Goal: Task Accomplishment & Management: Use online tool/utility

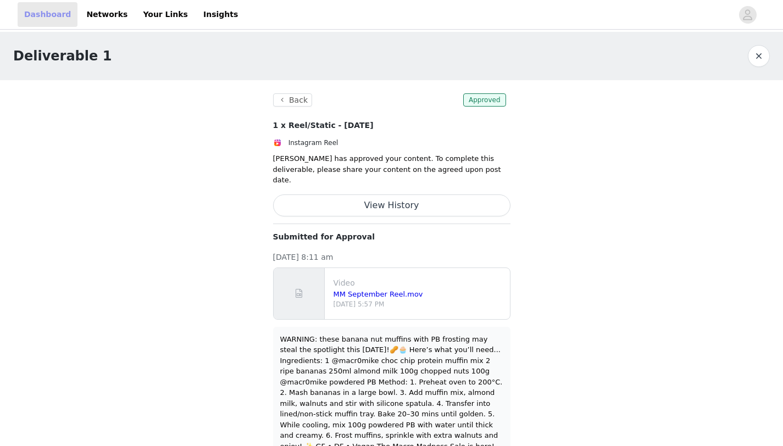
click at [32, 7] on link "Dashboard" at bounding box center [48, 14] width 60 height 25
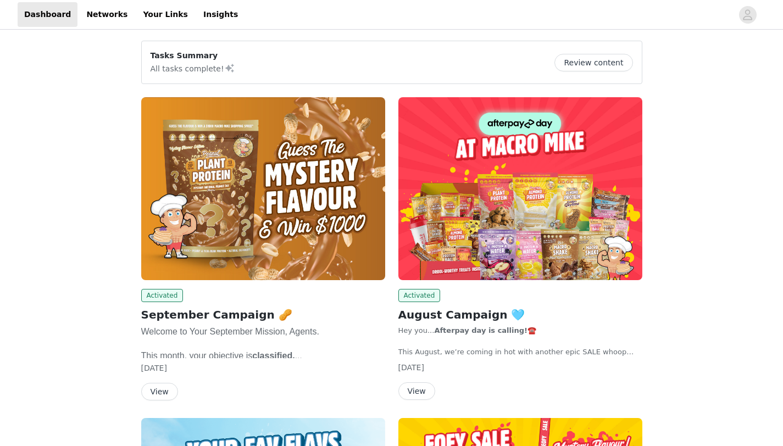
click at [409, 387] on button "View" at bounding box center [416, 391] width 37 height 18
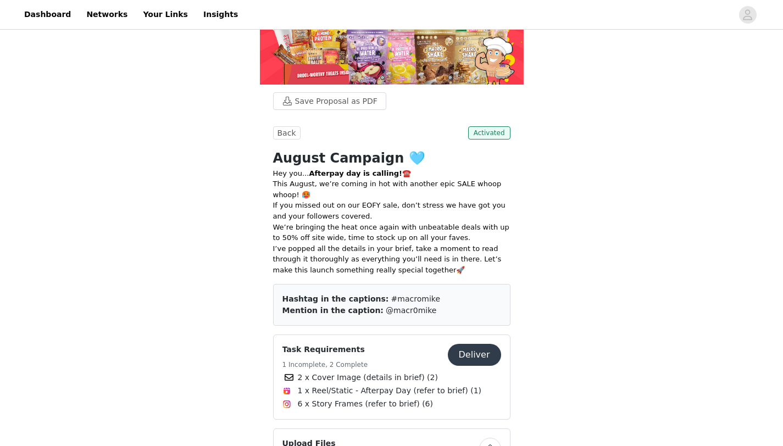
scroll to position [147, 0]
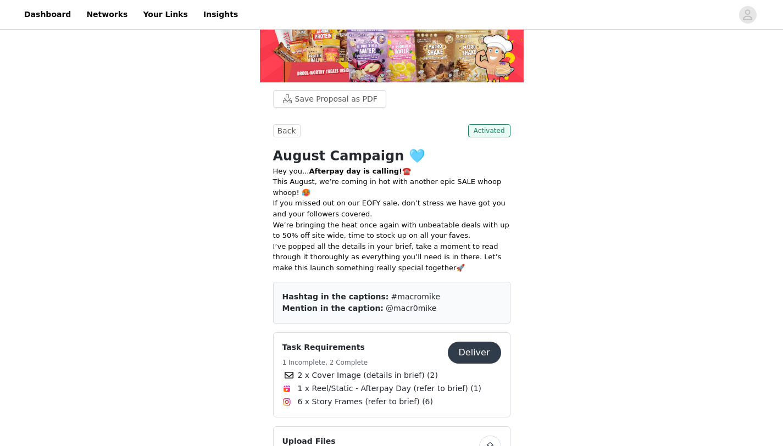
click at [482, 342] on button "Deliver" at bounding box center [474, 353] width 53 height 22
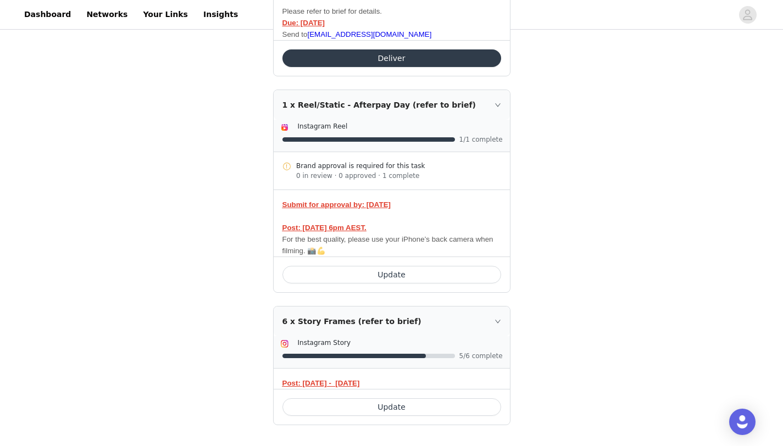
scroll to position [355, 0]
